Goal: Task Accomplishment & Management: Complete application form

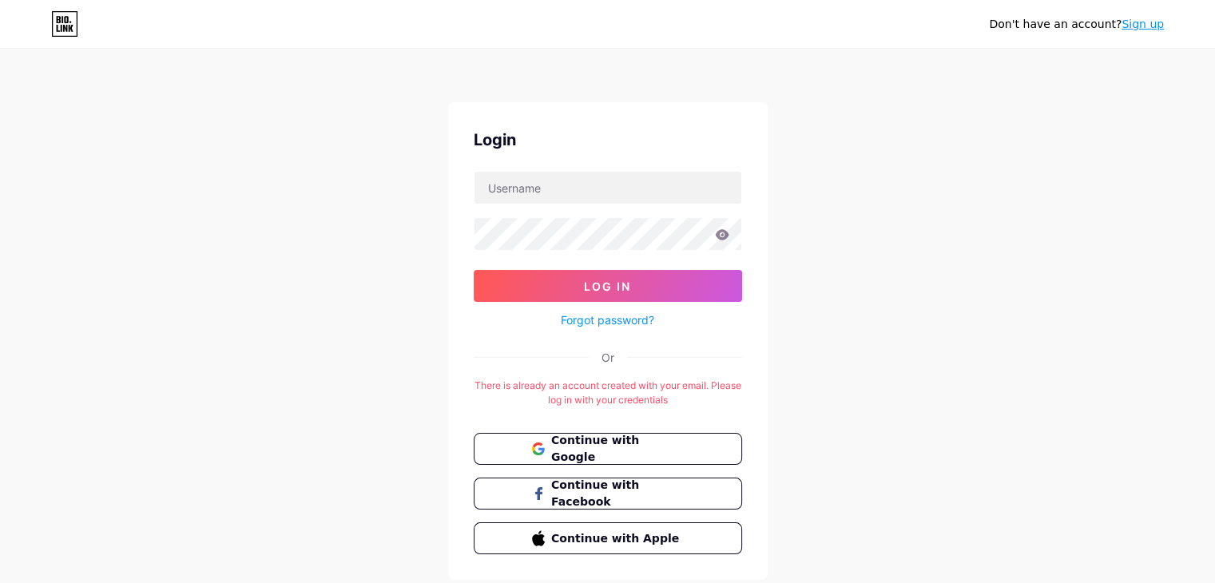
drag, startPoint x: 0, startPoint y: 0, endPoint x: 904, endPoint y: 158, distance: 917.2
click at [904, 158] on div "Don't have an account? Sign up Login Log In Forgot password? Or There is alread…" at bounding box center [607, 315] width 1215 height 631
click at [592, 316] on link "Forgot password?" at bounding box center [607, 320] width 93 height 17
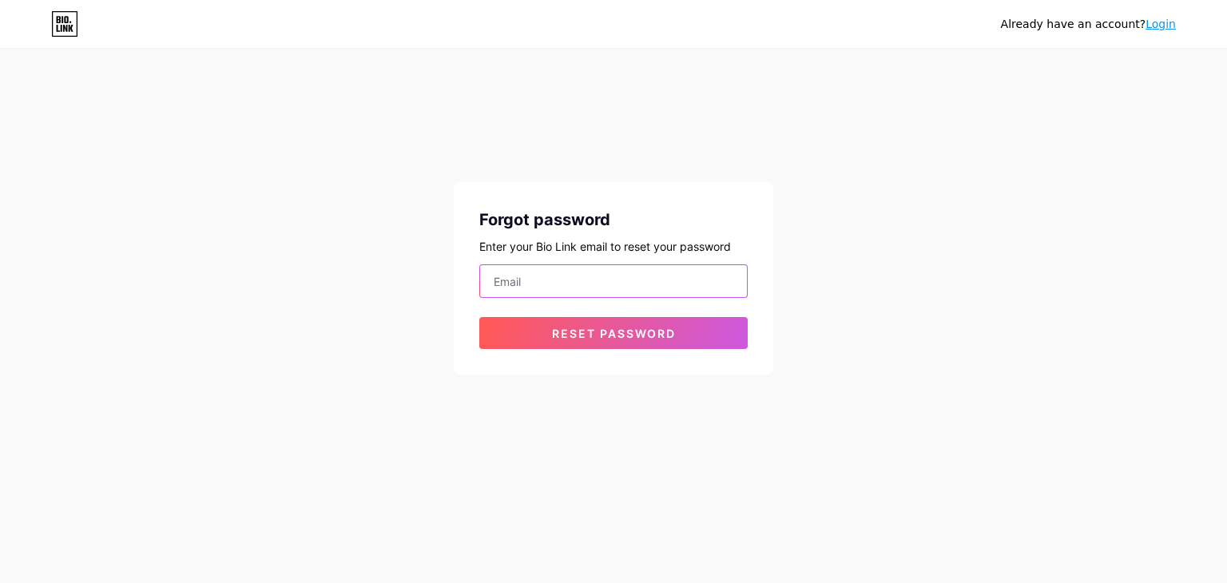
click at [531, 278] on input "email" at bounding box center [613, 281] width 267 height 32
type input "[EMAIL_ADDRESS][DOMAIN_NAME]"
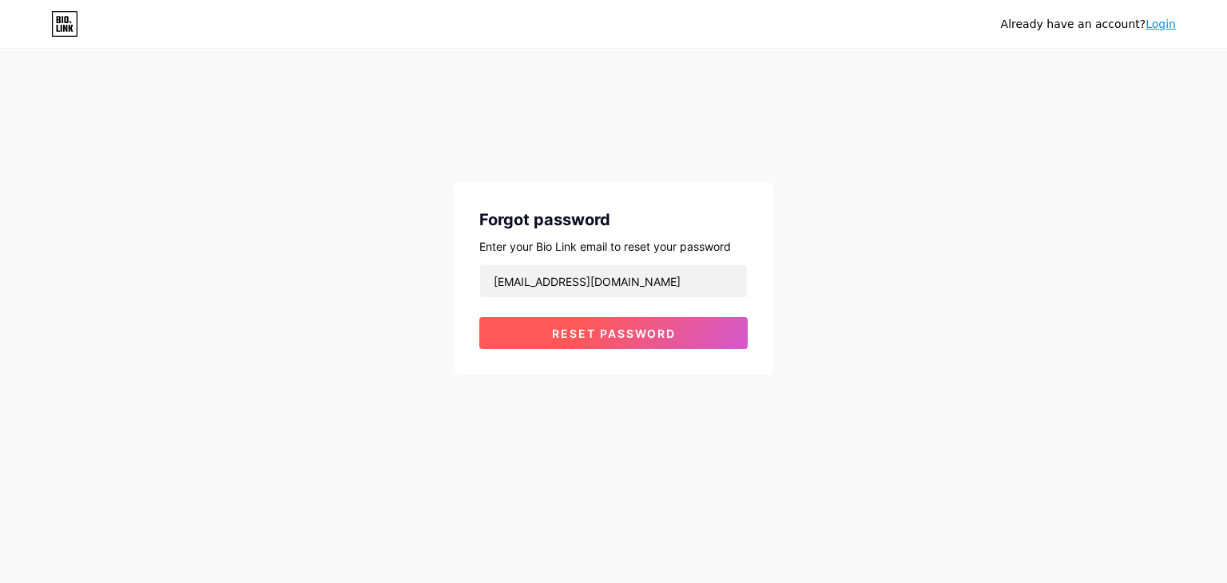
click at [601, 329] on span "Reset password" at bounding box center [614, 334] width 124 height 14
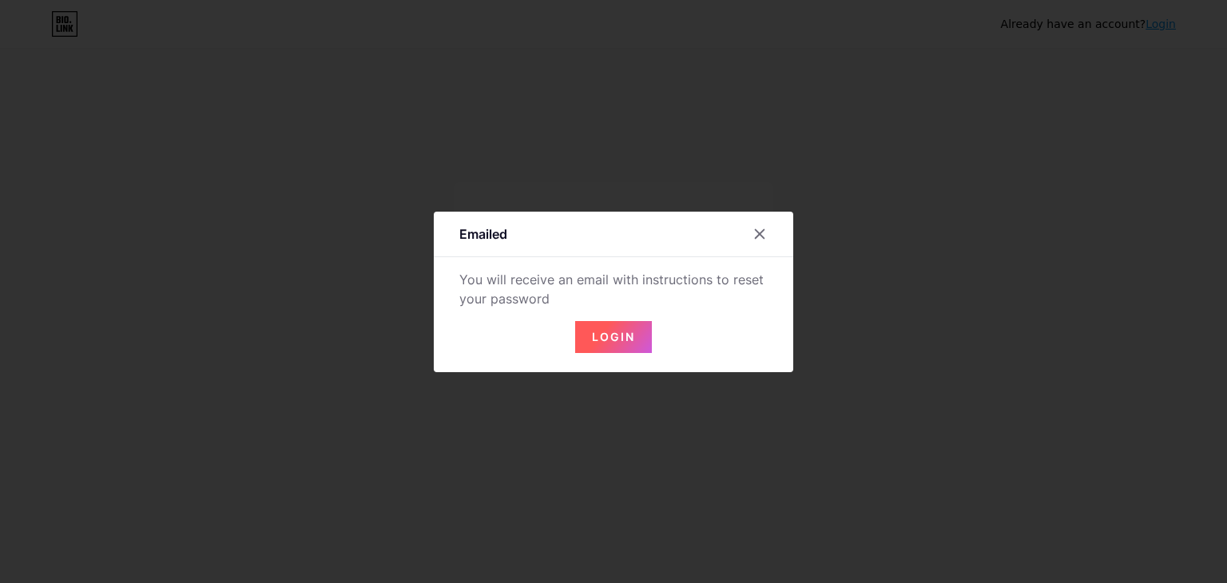
click at [601, 330] on span "Login" at bounding box center [613, 337] width 43 height 14
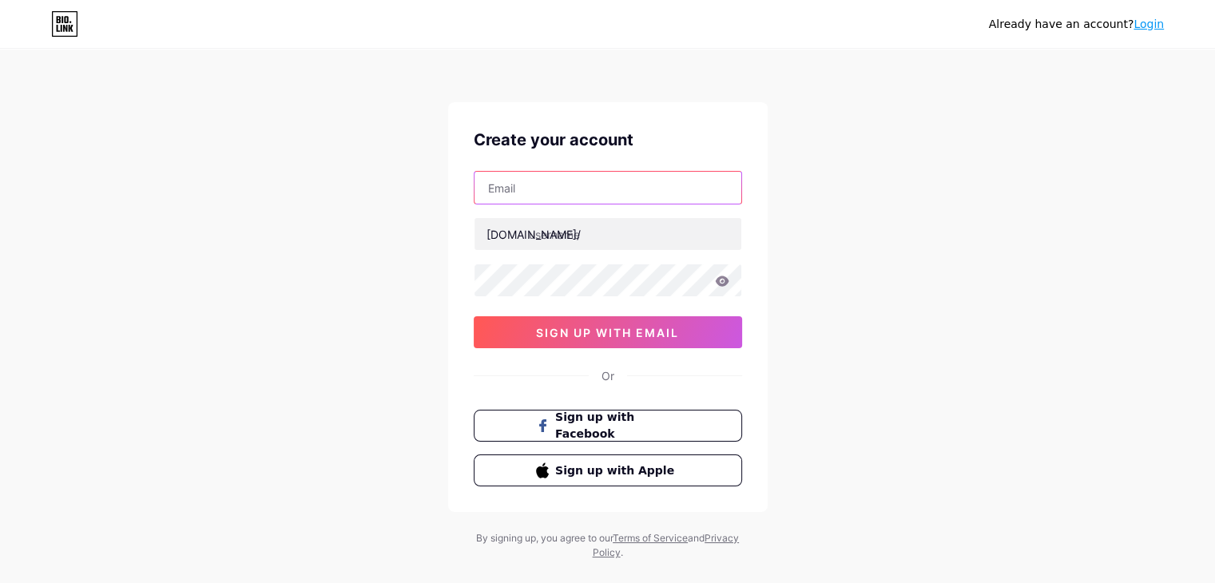
click at [526, 186] on input "text" at bounding box center [608, 188] width 267 height 32
paste input "[EMAIL_ADDRESS][DOMAIN_NAME]"
type input "[EMAIL_ADDRESS][DOMAIN_NAME]"
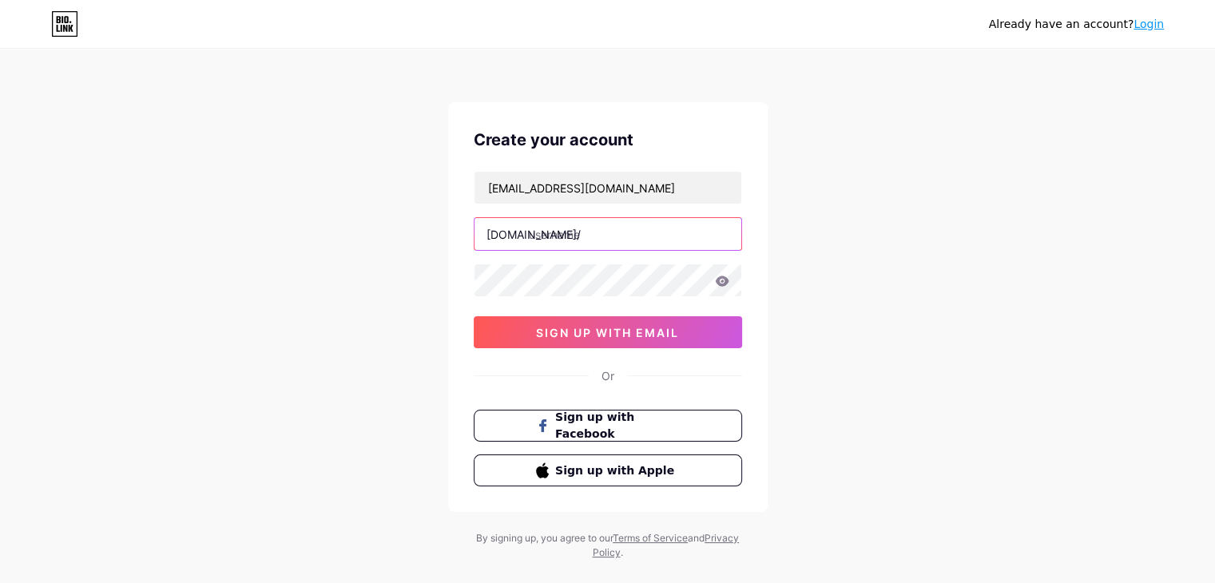
click at [586, 232] on input "text" at bounding box center [608, 234] width 267 height 32
click at [574, 239] on input "text" at bounding box center [608, 234] width 267 height 32
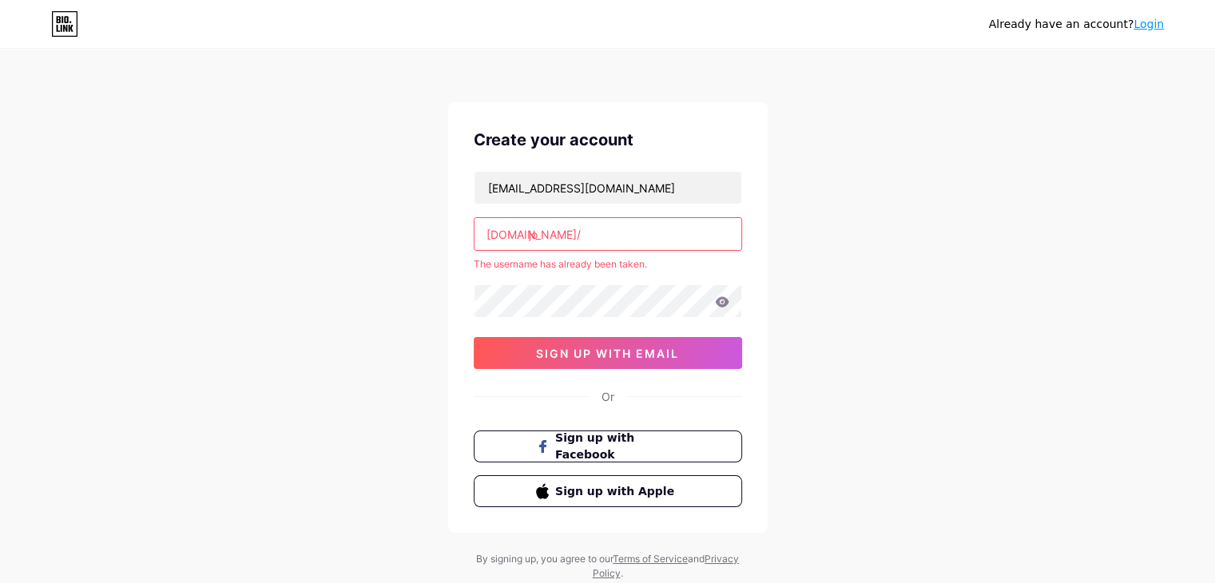
type input "j"
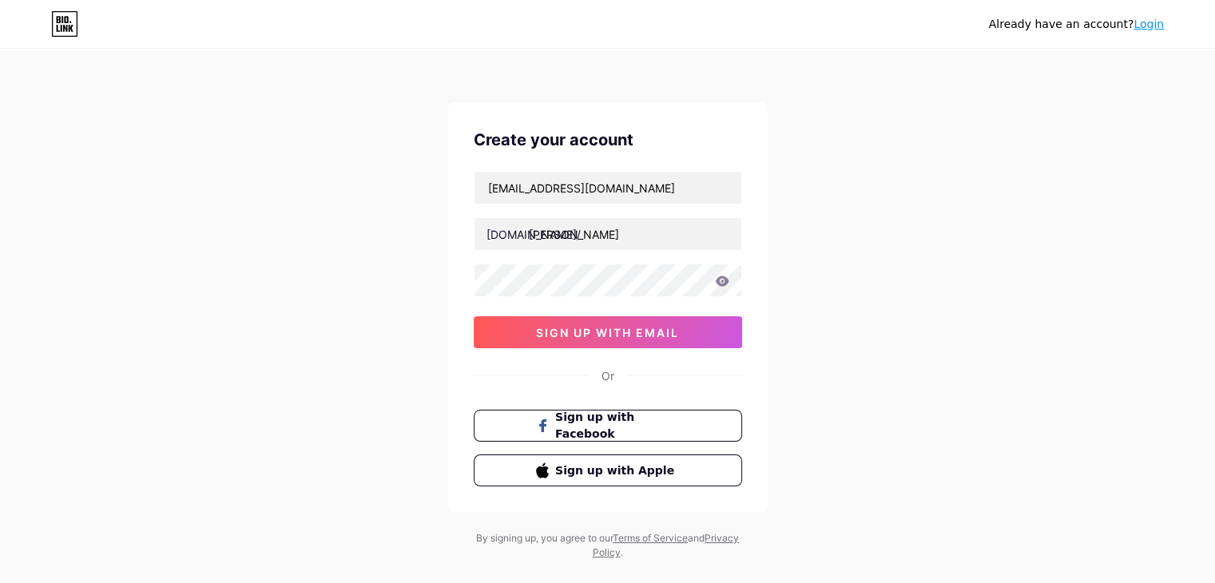
click at [722, 280] on icon at bounding box center [722, 281] width 14 height 10
click at [722, 284] on icon at bounding box center [722, 281] width 14 height 10
click at [721, 283] on div at bounding box center [608, 281] width 268 height 34
click at [721, 283] on icon at bounding box center [722, 281] width 14 height 10
click at [659, 232] on input "[PERSON_NAME]" at bounding box center [608, 234] width 267 height 32
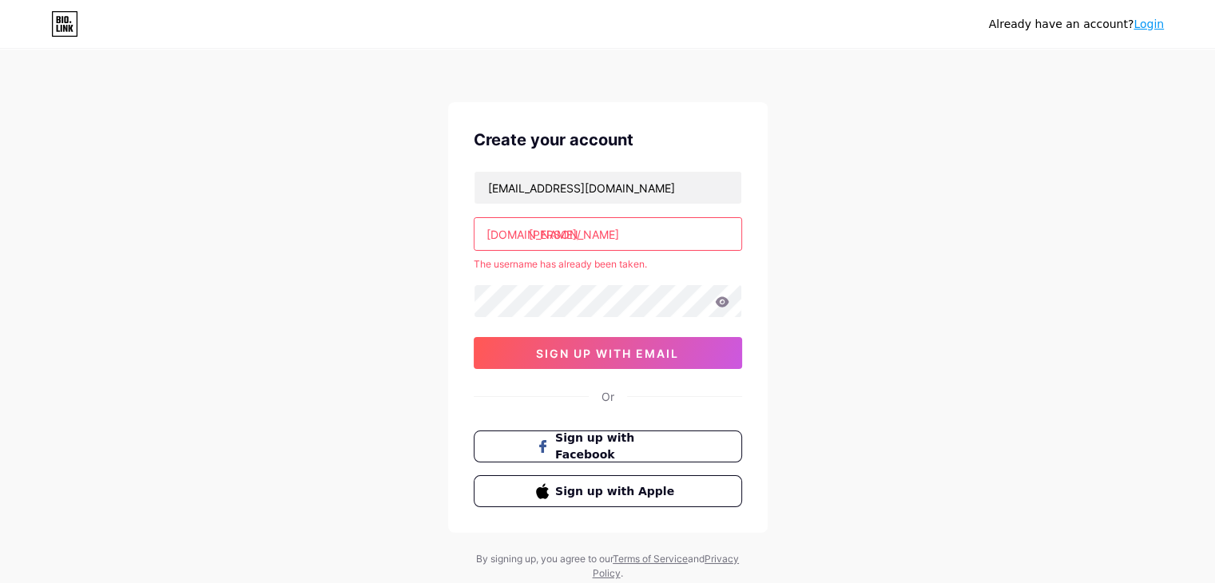
click at [610, 236] on input "[PERSON_NAME]" at bounding box center [608, 234] width 267 height 32
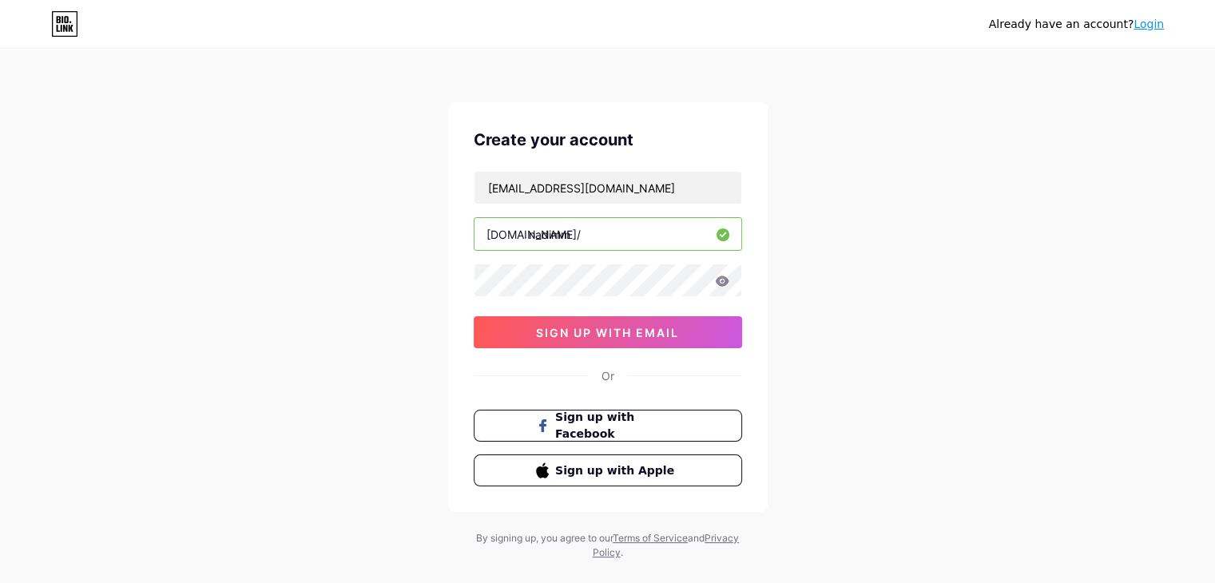
type input "nadimm"
click at [721, 280] on icon at bounding box center [722, 281] width 14 height 11
click at [720, 280] on icon at bounding box center [721, 282] width 16 height 16
click at [659, 333] on span "sign up with email" at bounding box center [607, 333] width 143 height 14
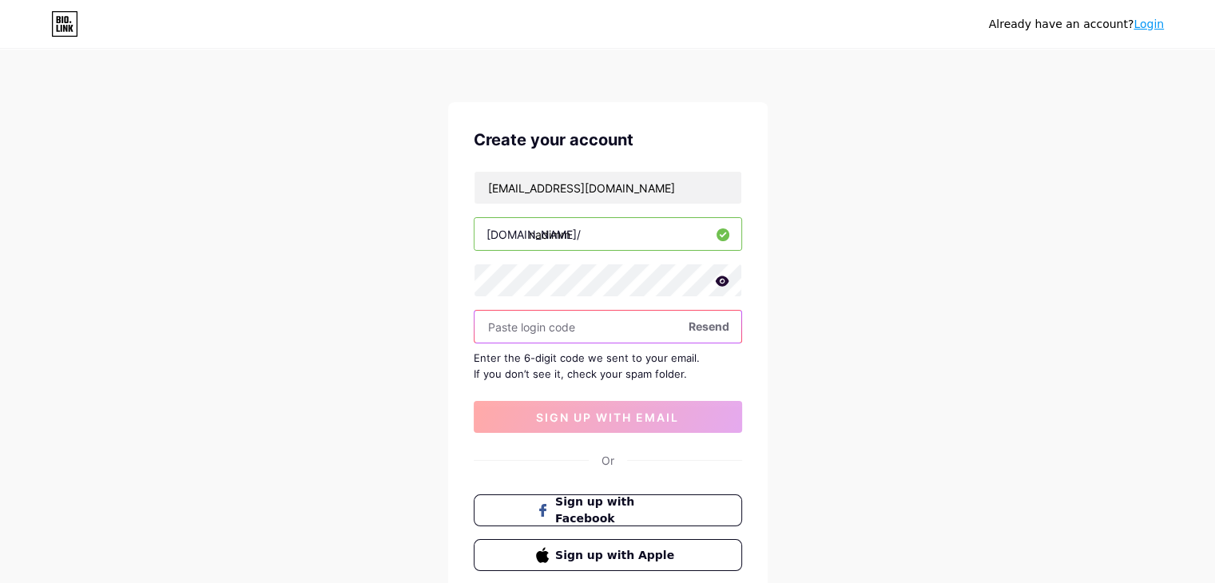
click at [559, 329] on input "text" at bounding box center [608, 327] width 267 height 32
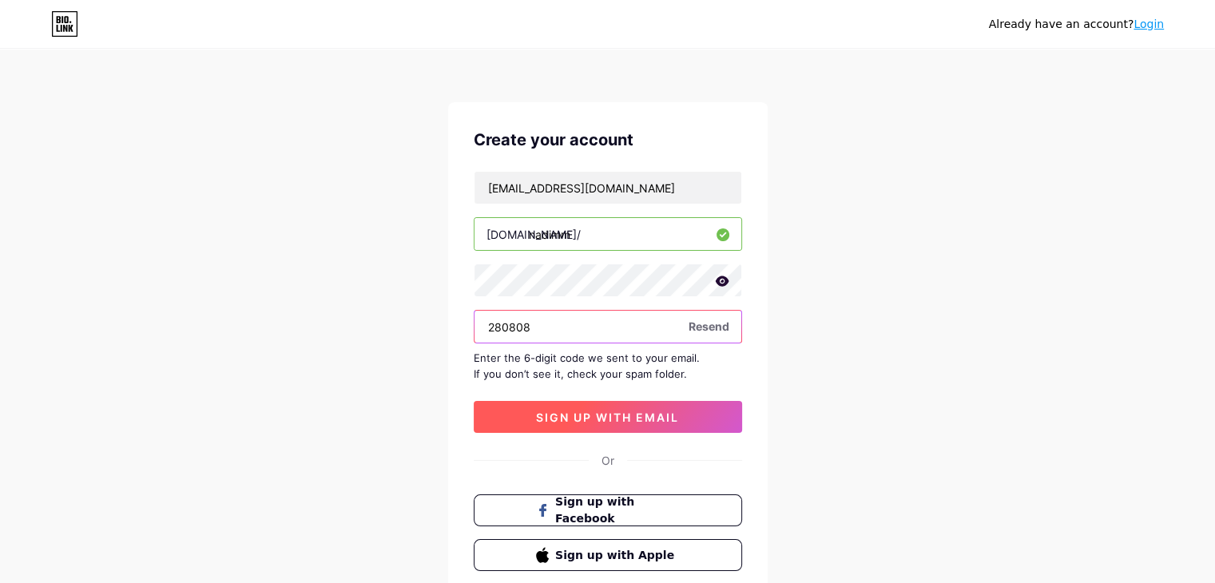
type input "280808"
click at [586, 413] on span "sign up with email" at bounding box center [607, 418] width 143 height 14
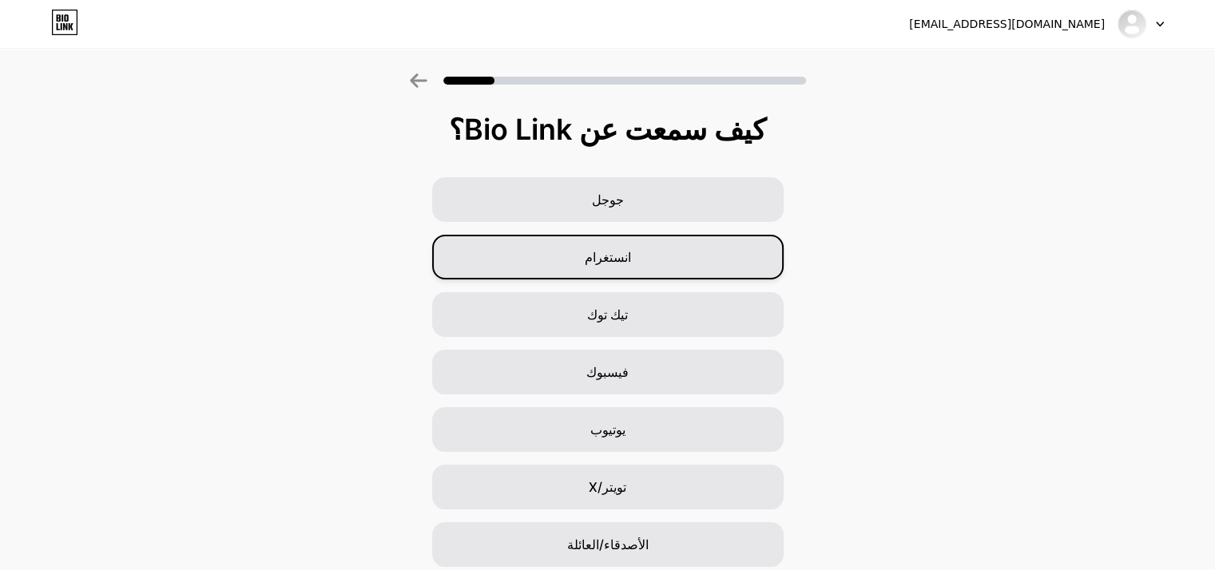
click at [624, 263] on font "انستغرام" at bounding box center [608, 257] width 46 height 16
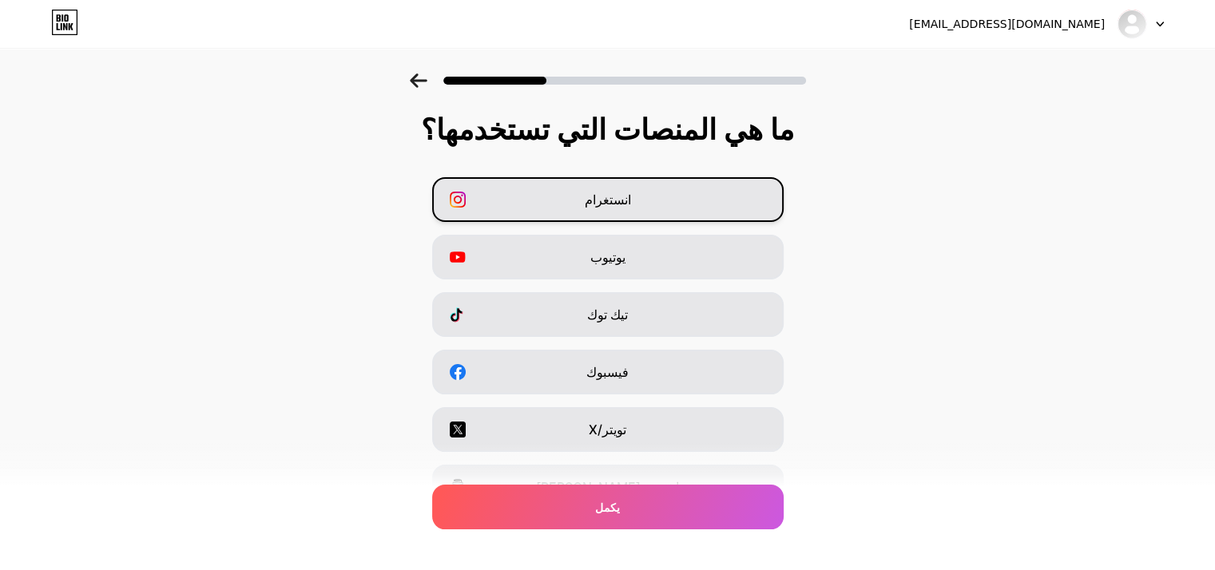
click at [622, 189] on div "انستغرام" at bounding box center [607, 199] width 351 height 45
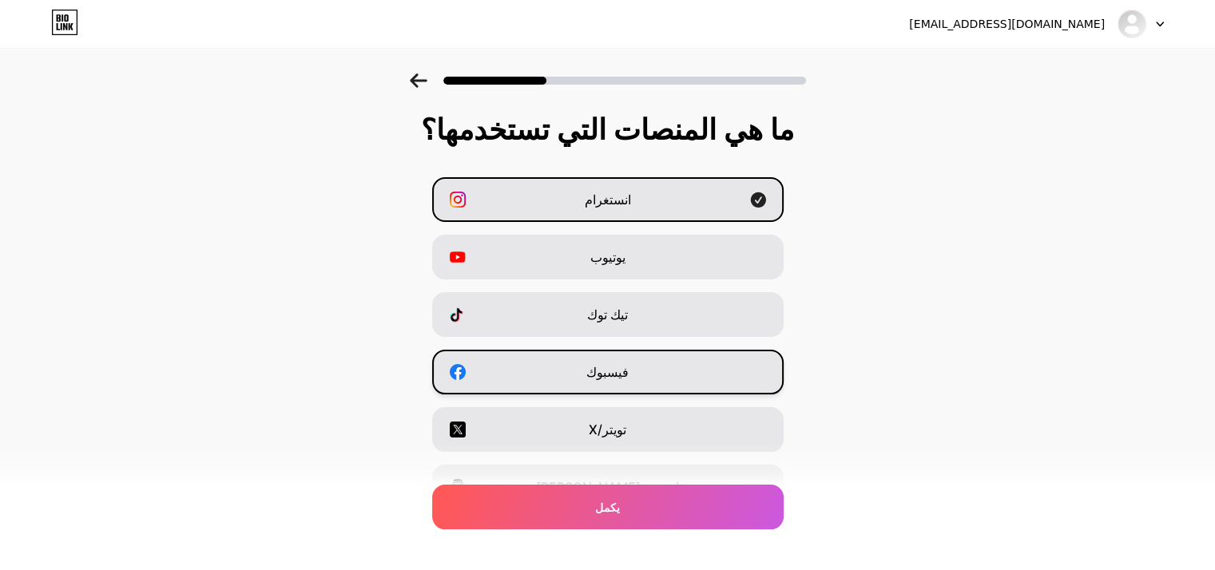
click at [637, 367] on div "فيسبوك" at bounding box center [607, 372] width 351 height 45
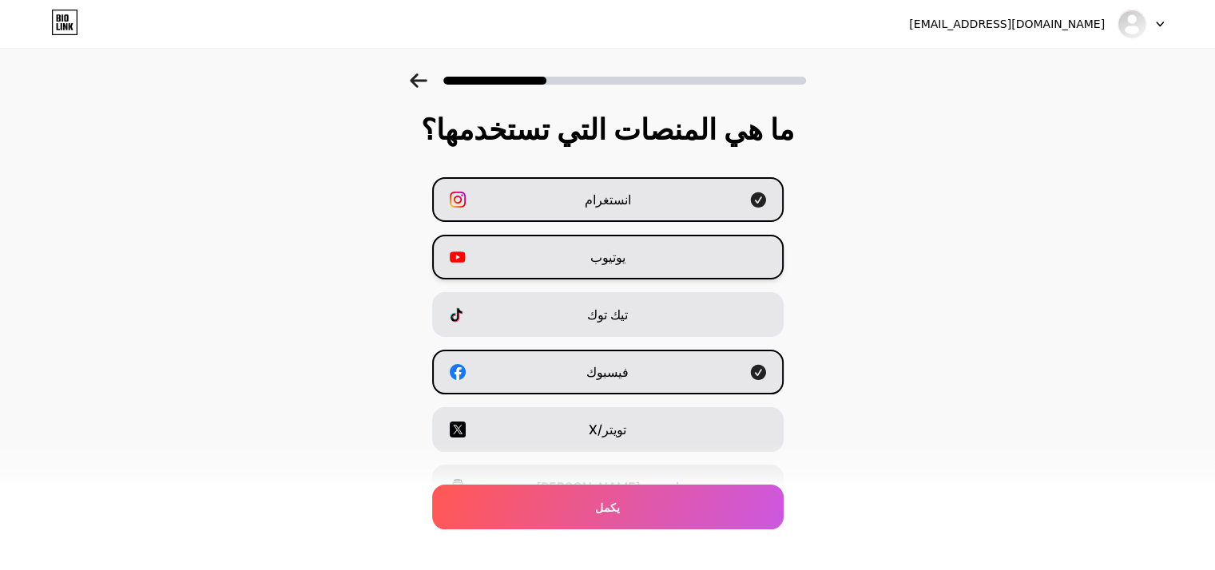
click at [626, 252] on font "يوتيوب" at bounding box center [607, 257] width 35 height 16
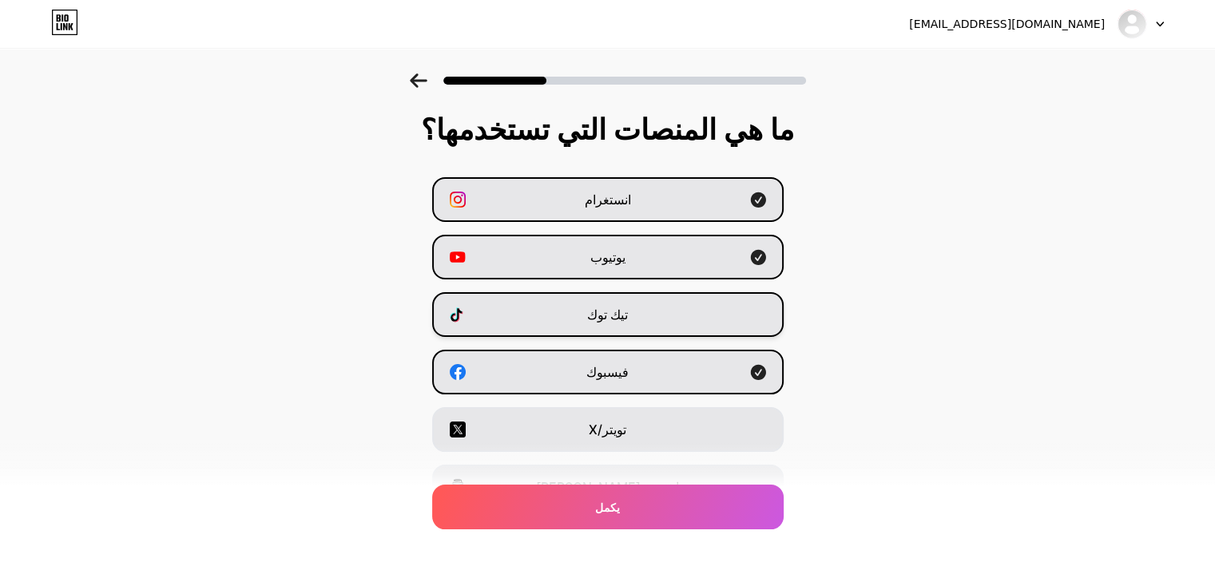
click at [628, 319] on font "تيك توك" at bounding box center [607, 315] width 41 height 16
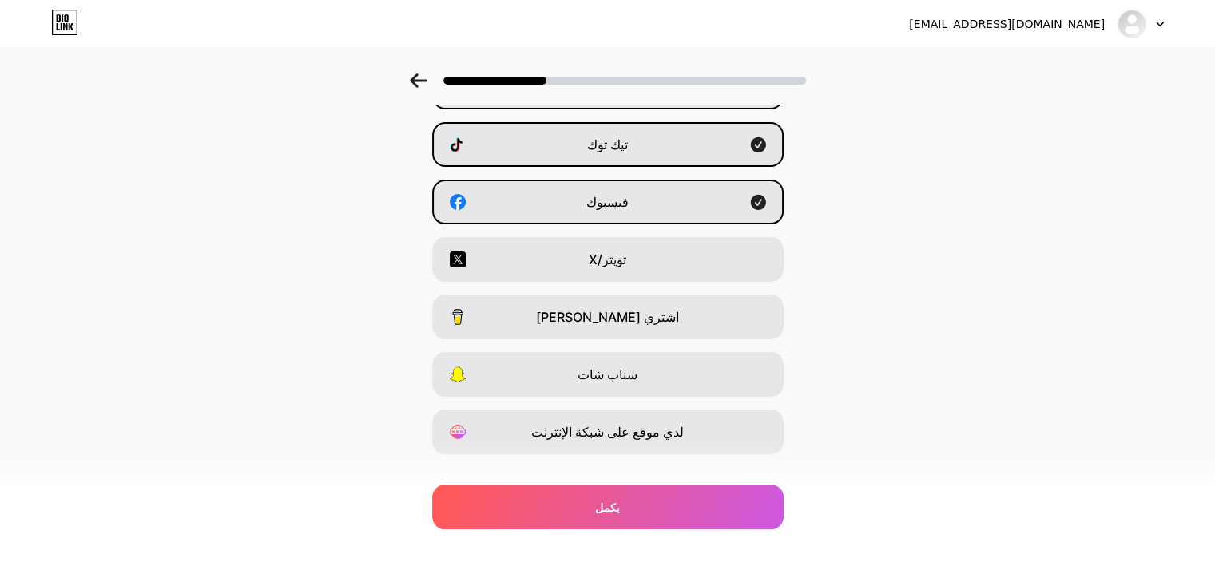
scroll to position [198, 0]
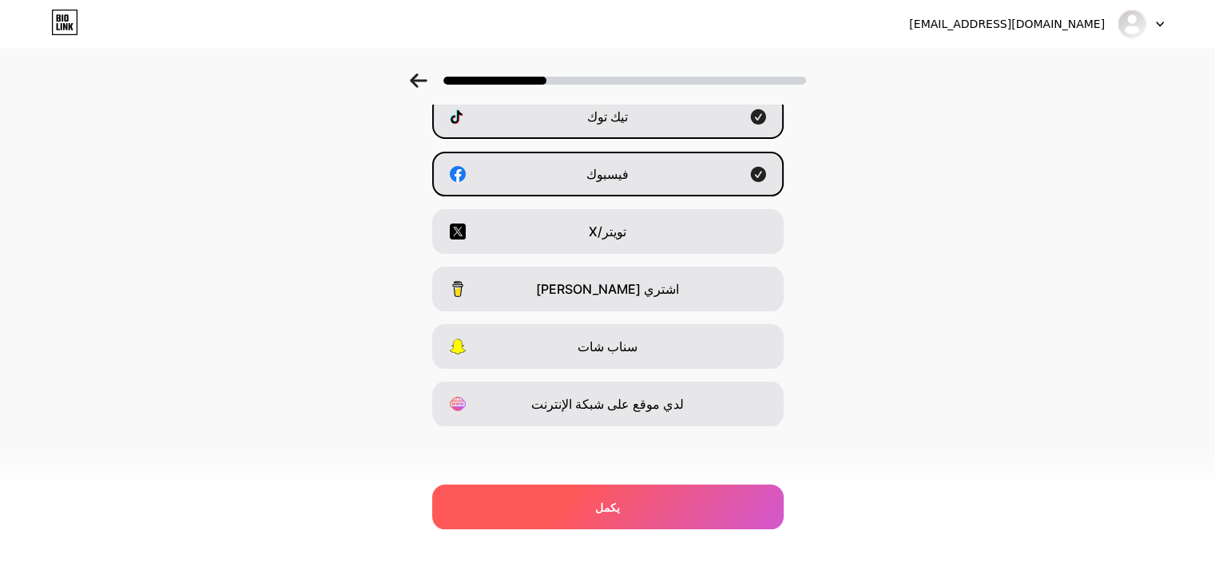
click at [598, 506] on div "يكمل" at bounding box center [607, 507] width 351 height 45
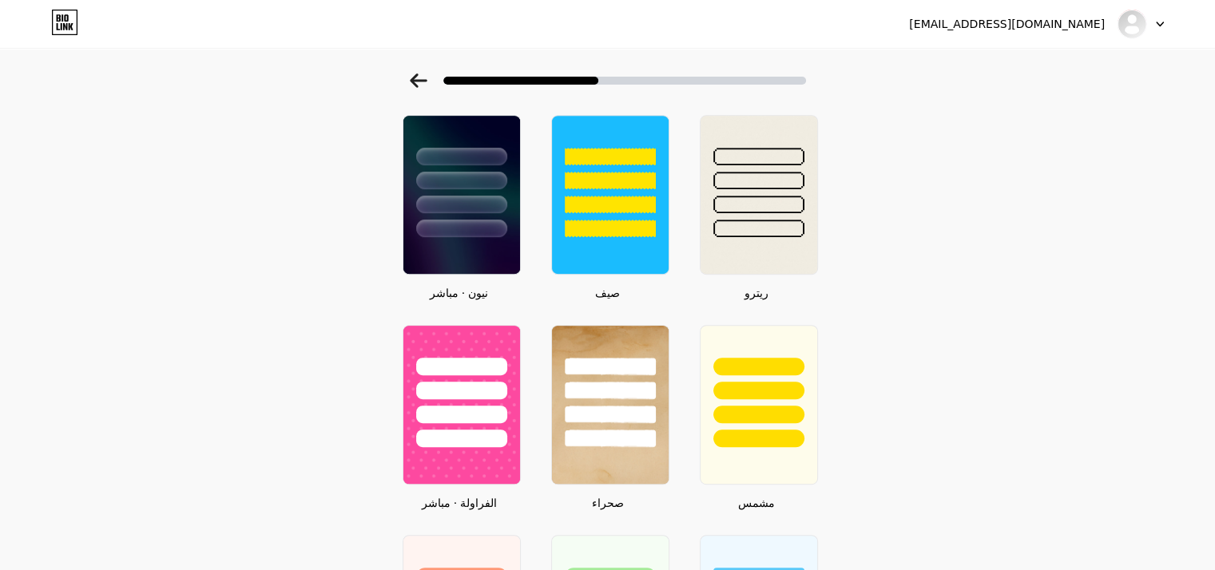
scroll to position [702, 0]
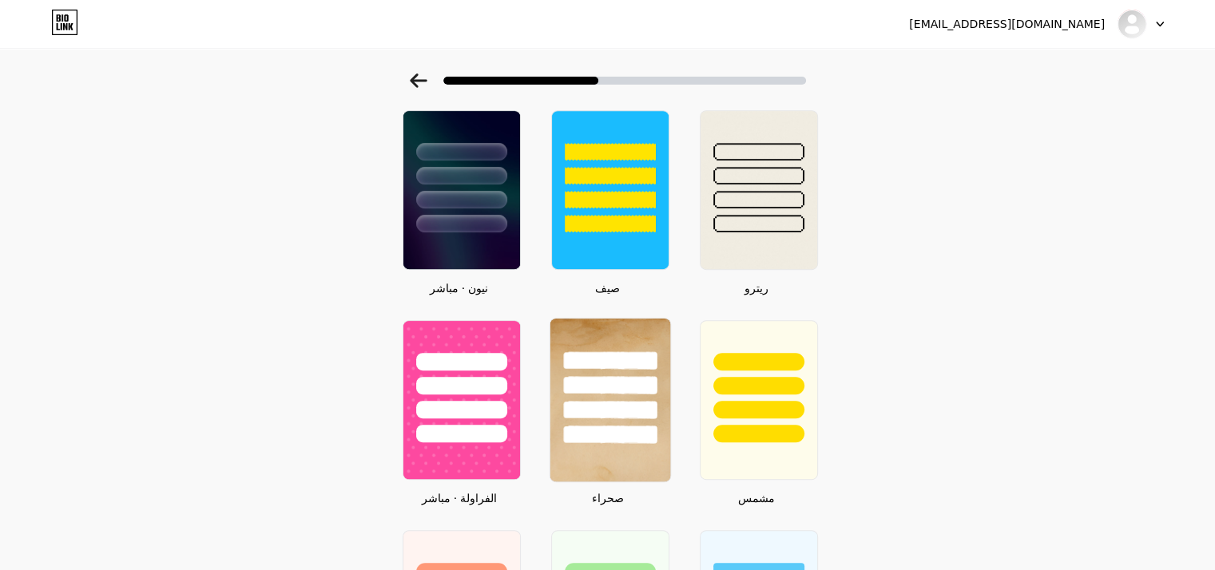
click at [598, 401] on div at bounding box center [609, 410] width 93 height 18
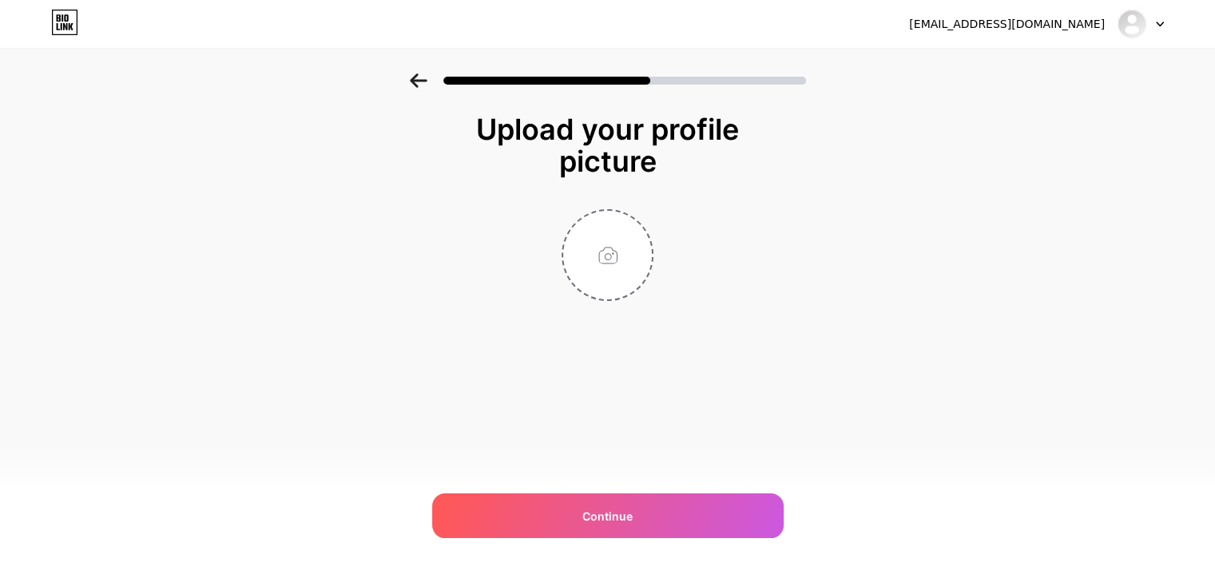
scroll to position [0, 0]
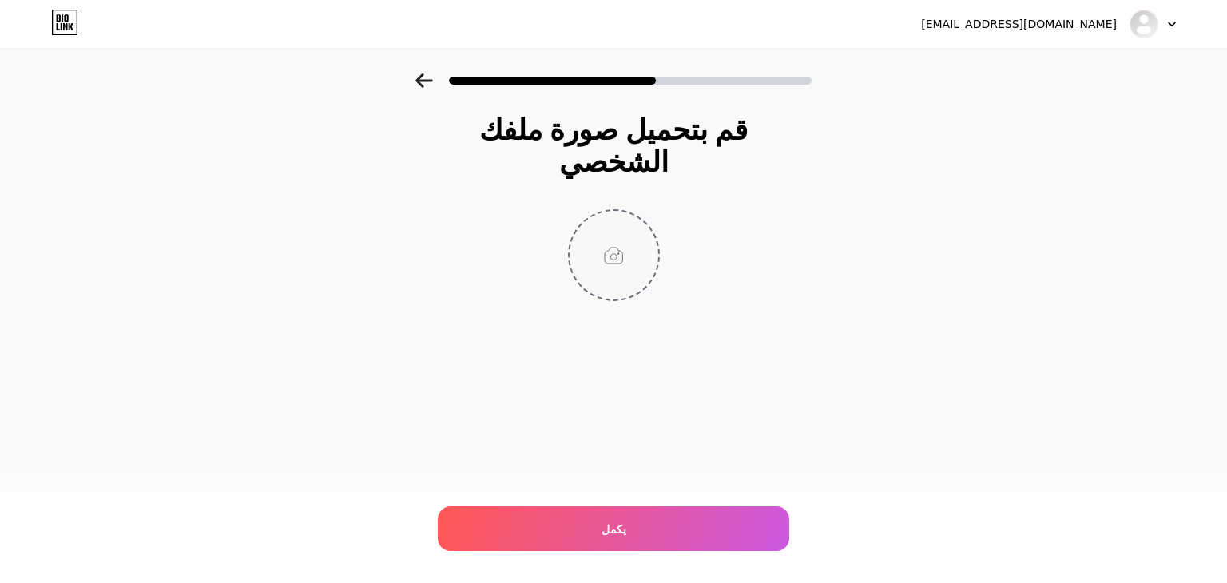
click at [614, 253] on input "file" at bounding box center [614, 255] width 89 height 89
type input "C:\fakepath\43c179c5-2321-4702-93ab-2154f57a18b0 (1).png"
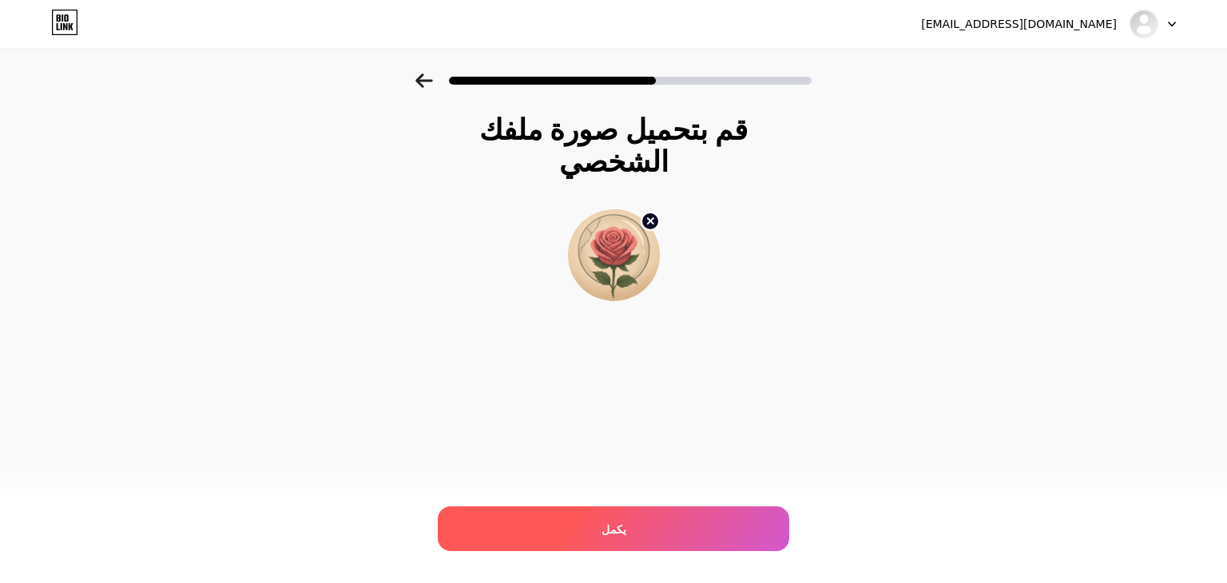
click at [552, 534] on div "يكمل" at bounding box center [613, 528] width 351 height 45
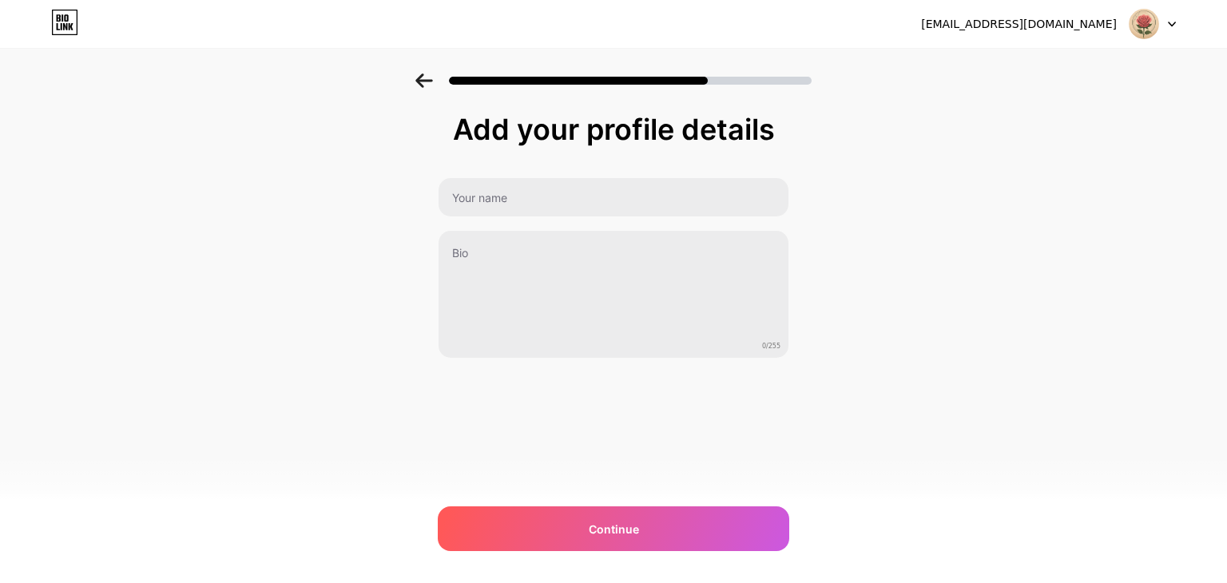
click at [983, 120] on div "Add your profile details 0/255 Continue Error" at bounding box center [613, 255] width 1227 height 365
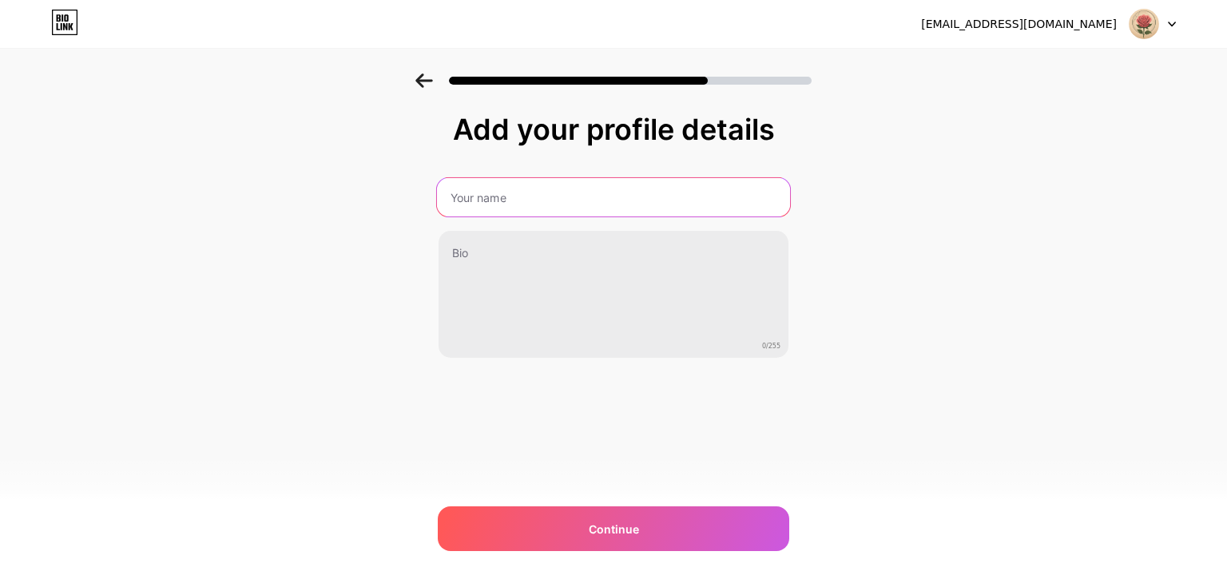
click at [510, 201] on input "text" at bounding box center [613, 197] width 353 height 38
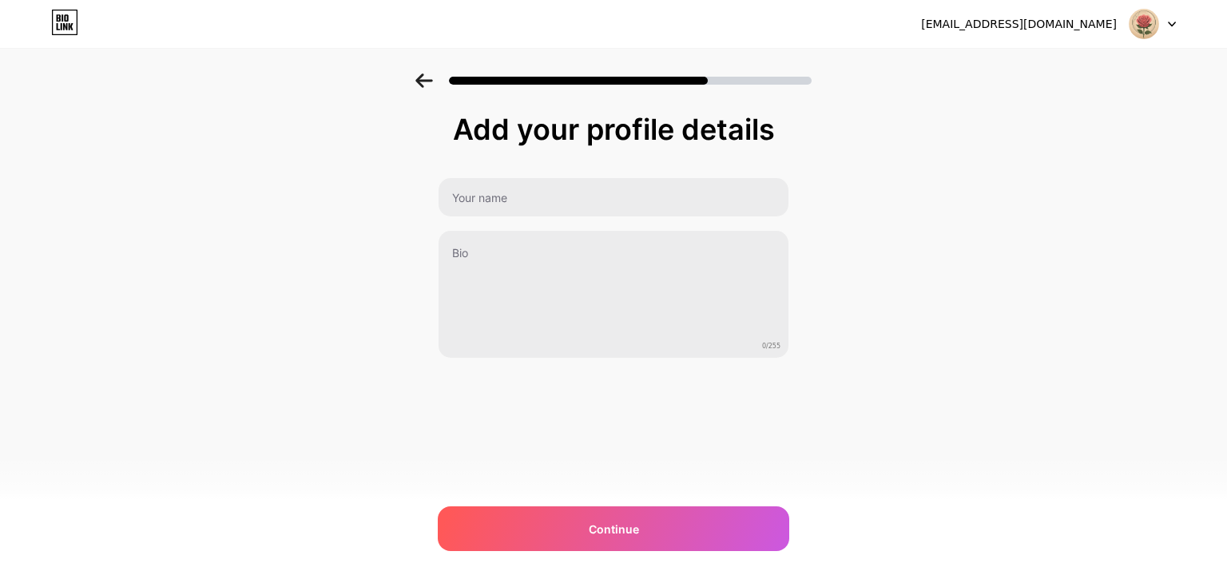
click at [217, 228] on div "Add your profile details 0/255 Continue Error" at bounding box center [613, 255] width 1227 height 365
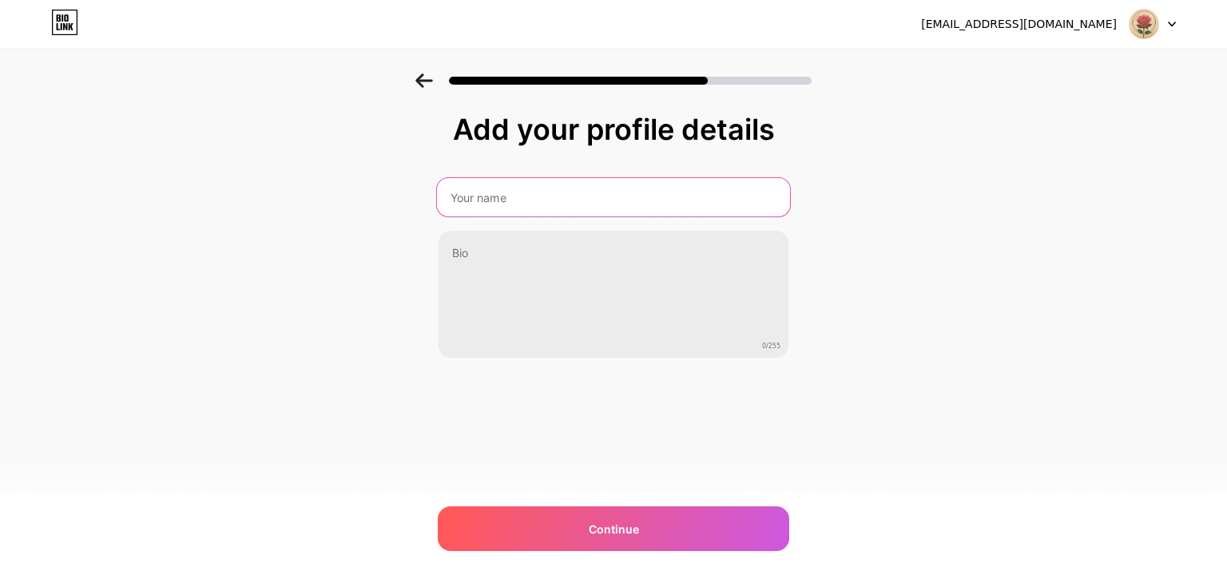
click at [520, 197] on input "text" at bounding box center [613, 197] width 353 height 38
paste input "[PERSON_NAME]"
type input "[PERSON_NAME]"
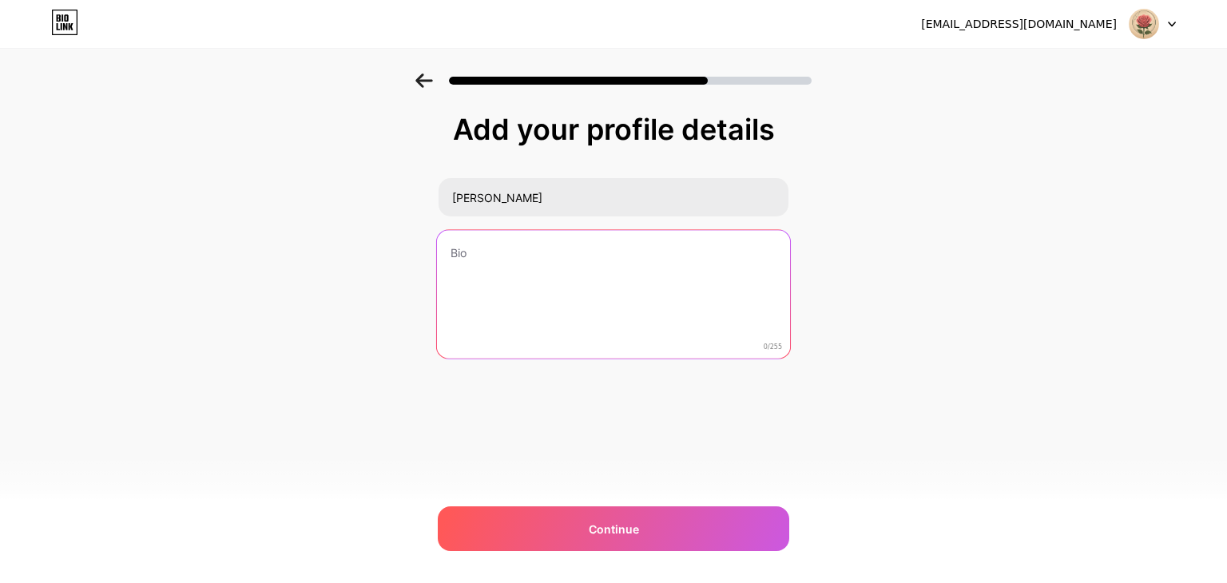
click at [480, 268] on textarea at bounding box center [613, 295] width 353 height 130
paste textarea "Author of emotional and awareness booklets. Messages of rescue, hope, and self-…"
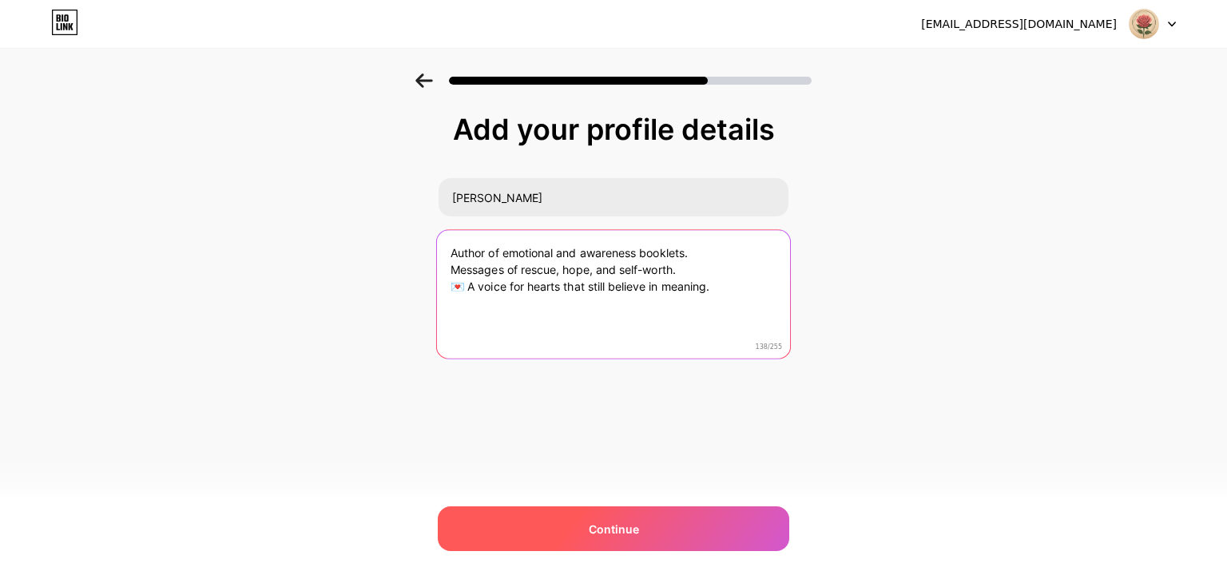
type textarea "Author of emotional and awareness booklets. Messages of rescue, hope, and self-…"
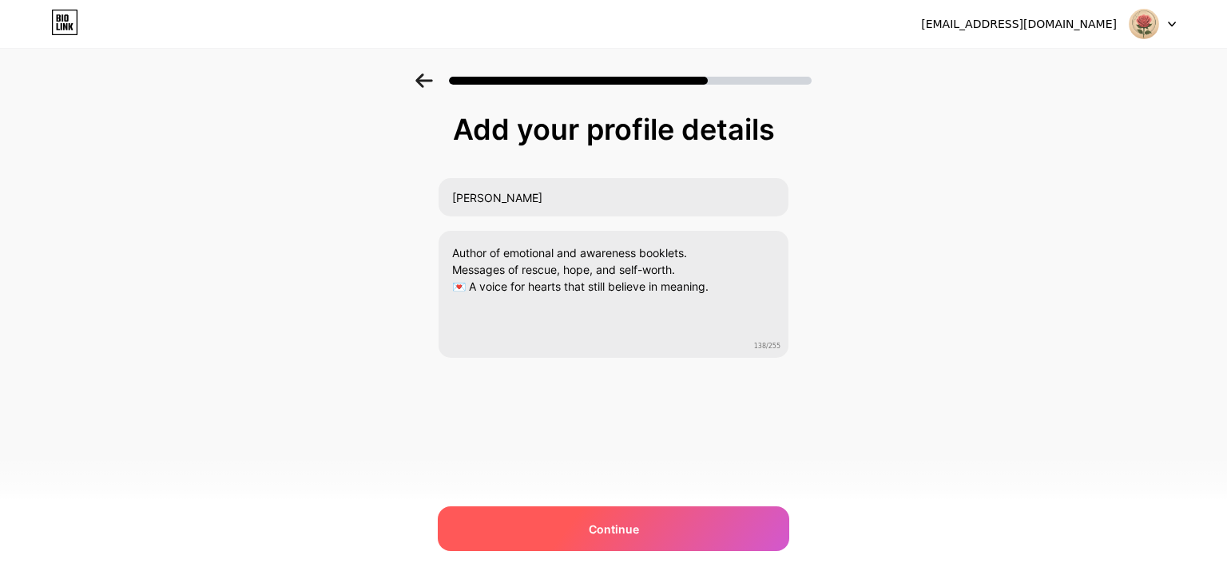
click at [594, 528] on span "Continue" at bounding box center [614, 529] width 50 height 17
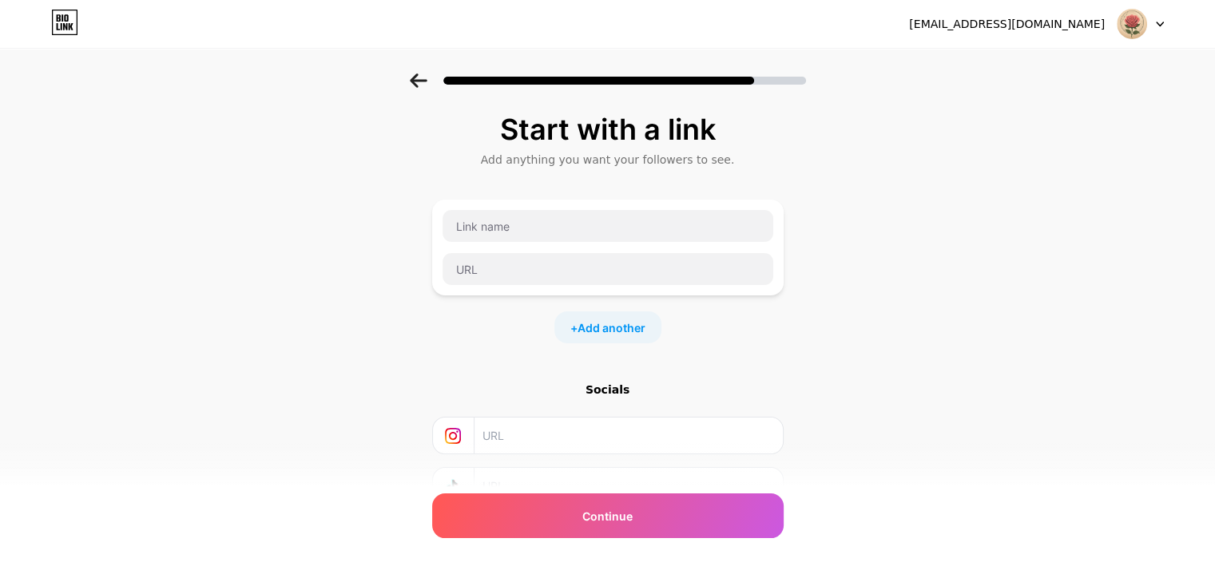
click at [879, 253] on div "Start with a link Add anything you want your followers to see. + Add another So…" at bounding box center [607, 354] width 1215 height 562
click at [511, 233] on input "text" at bounding box center [608, 226] width 331 height 32
paste input "No Price for You – A Message of Rescue in the Age of Reckless Adventure"
type input "No Price for You – A Message of Rescue in the Age of Reckless Adventure"
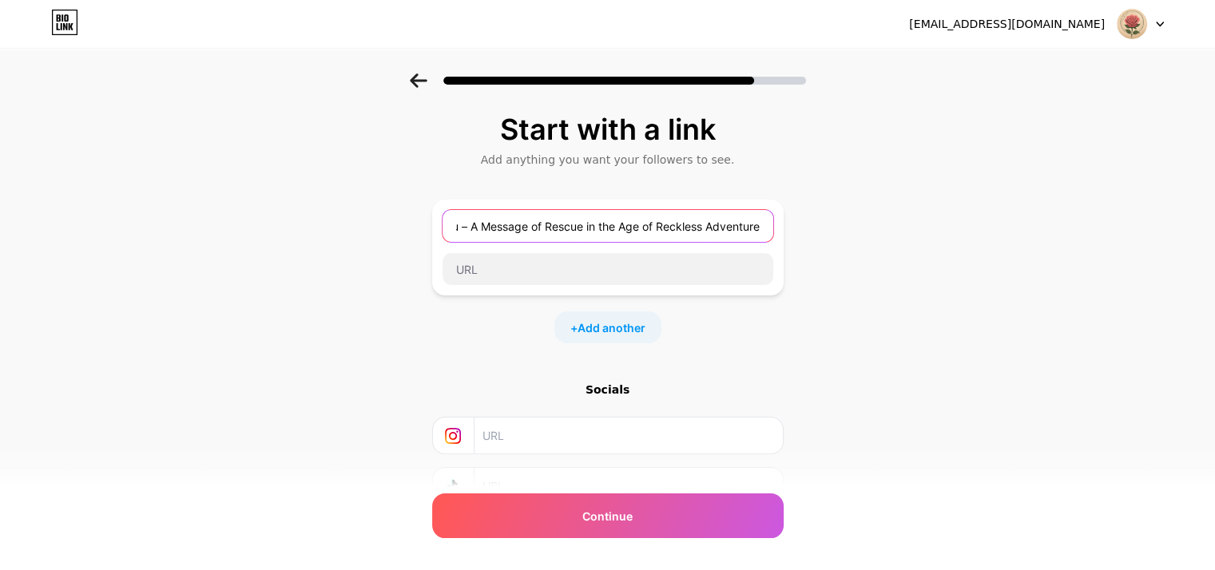
scroll to position [0, 0]
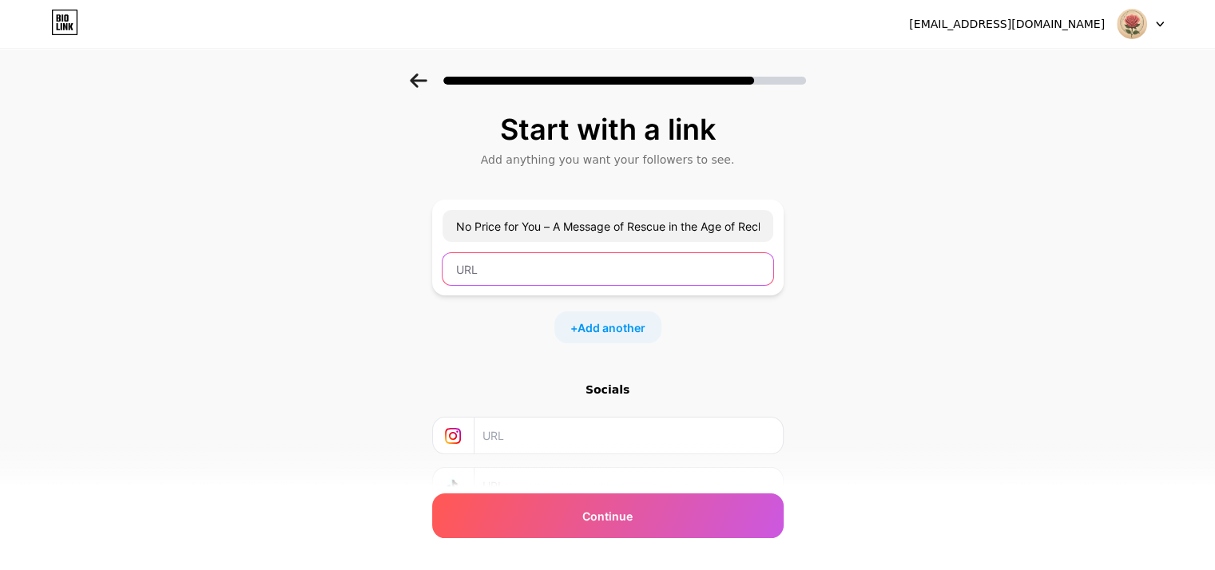
click at [514, 266] on input "text" at bounding box center [608, 269] width 331 height 32
paste input "[URL][DOMAIN_NAME]"
type input "[URL][DOMAIN_NAME]"
